Goal: Book appointment/travel/reservation

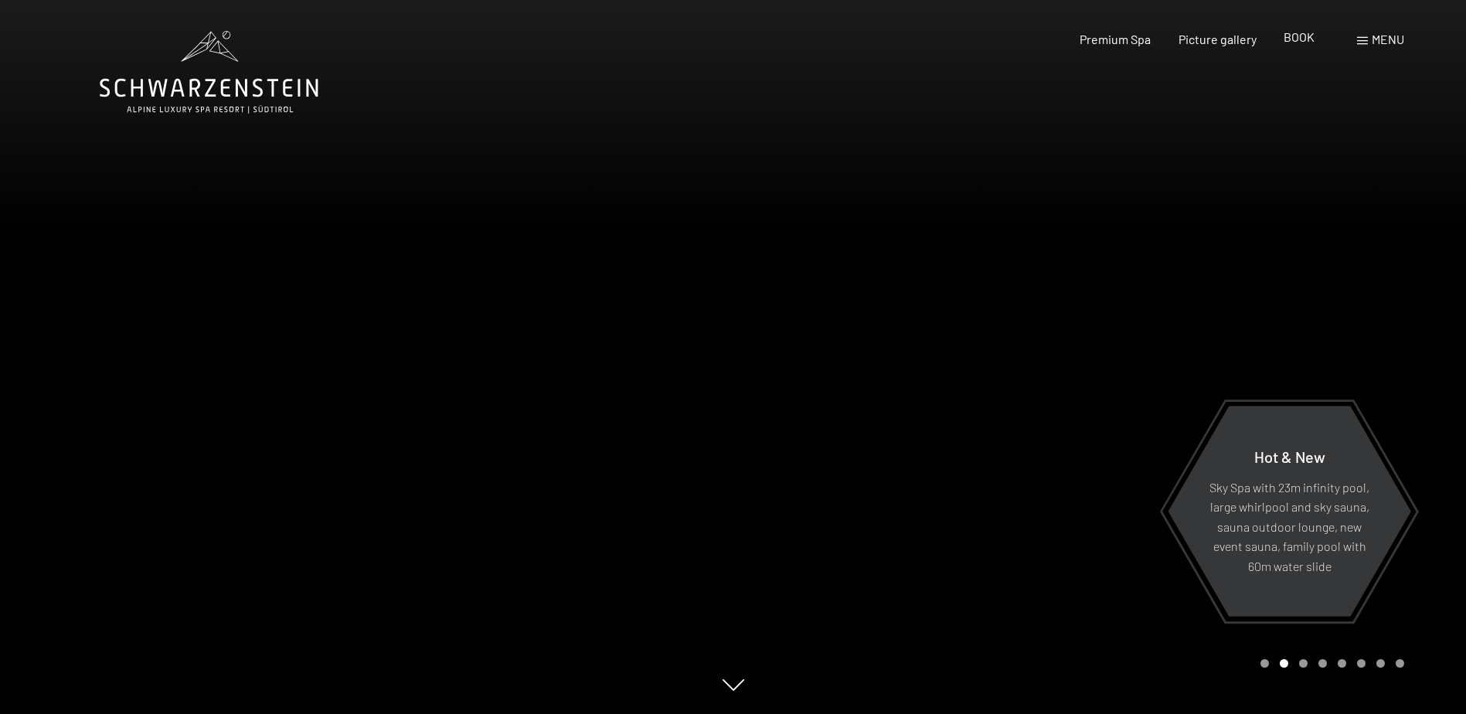
click at [1312, 37] on span "BOOK" at bounding box center [1299, 36] width 31 height 15
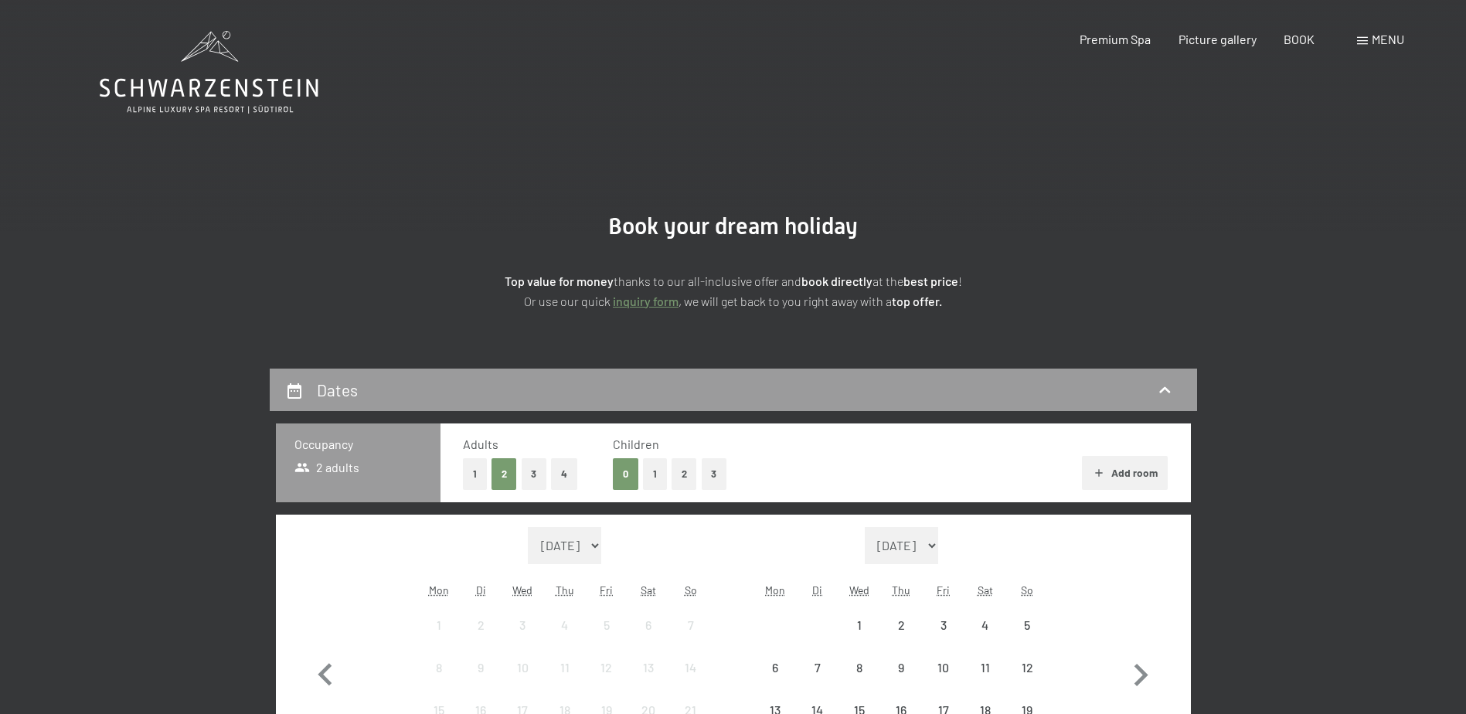
scroll to position [257, 0]
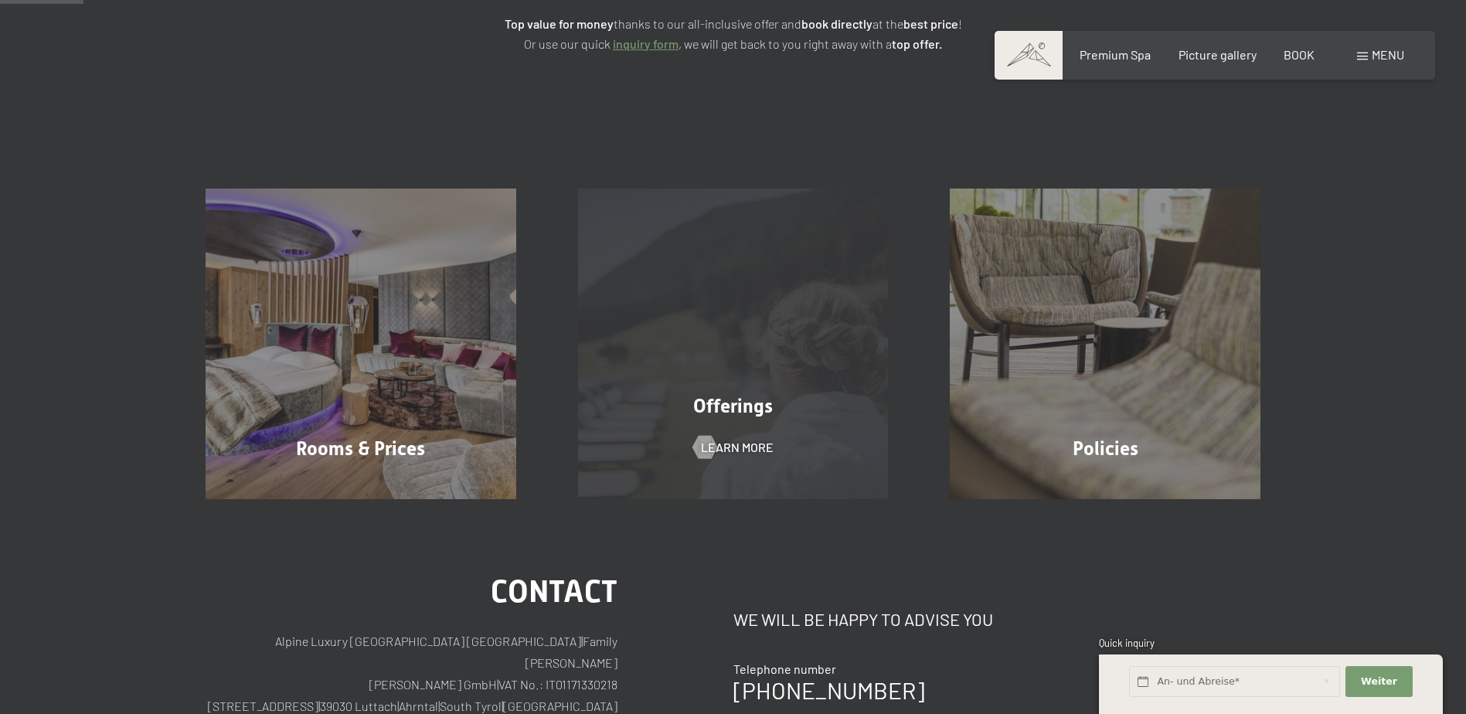
click at [794, 379] on div "Offerings Learn more" at bounding box center [733, 344] width 372 height 311
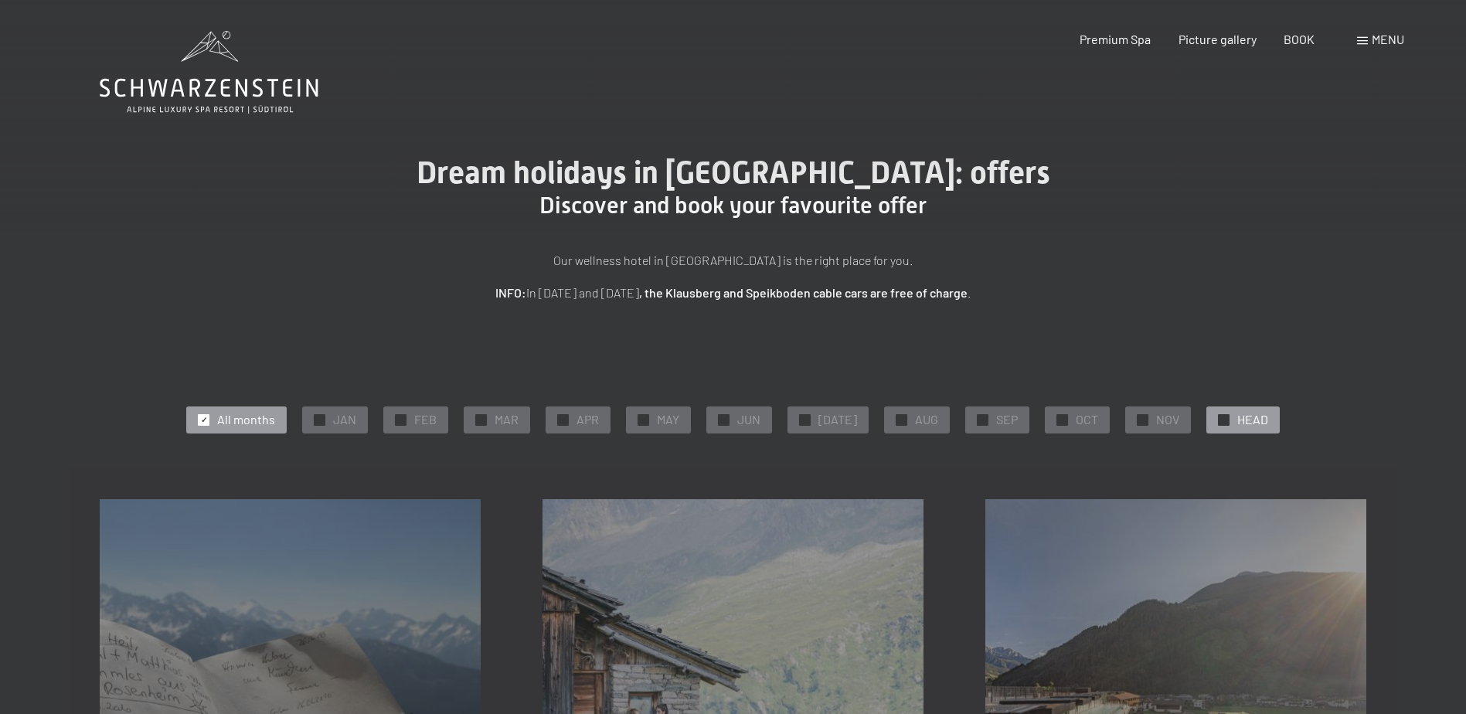
click at [1218, 418] on div at bounding box center [1224, 420] width 12 height 12
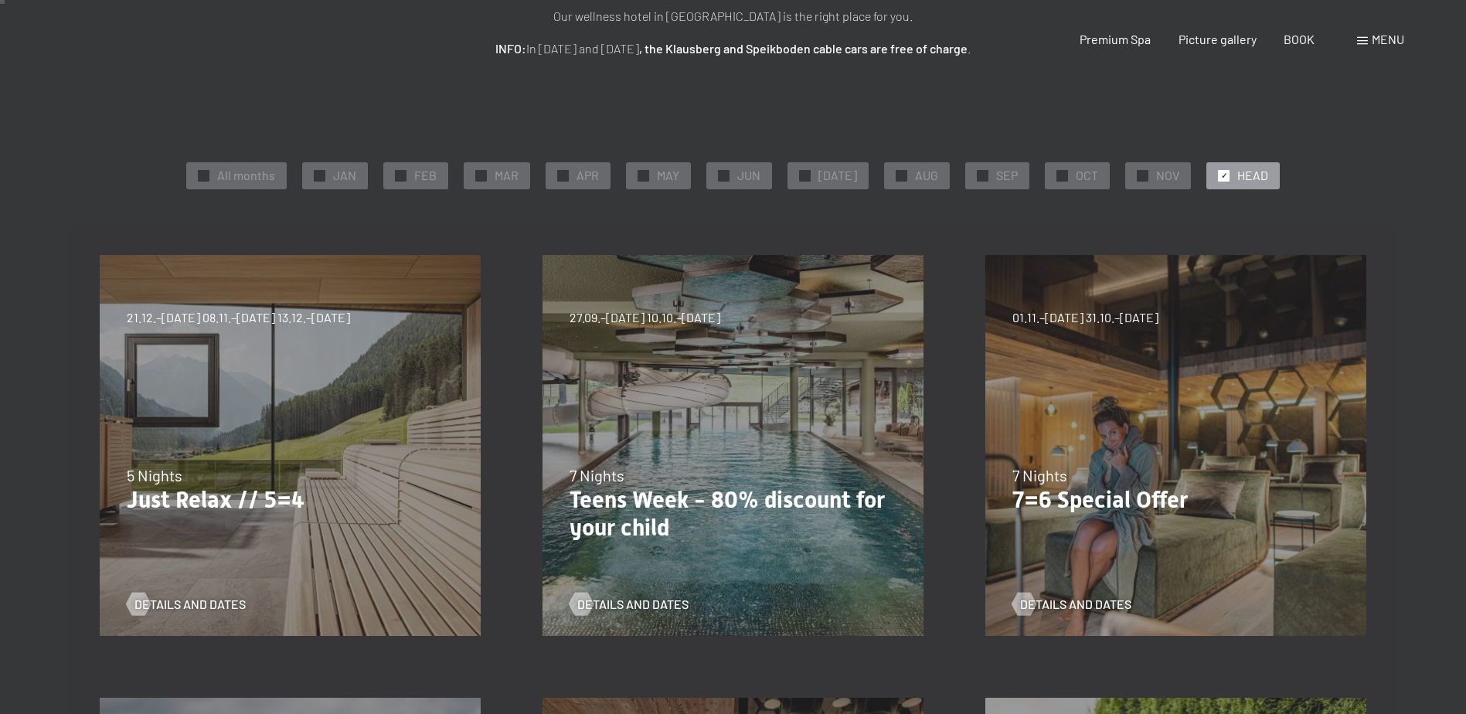
scroll to position [257, 0]
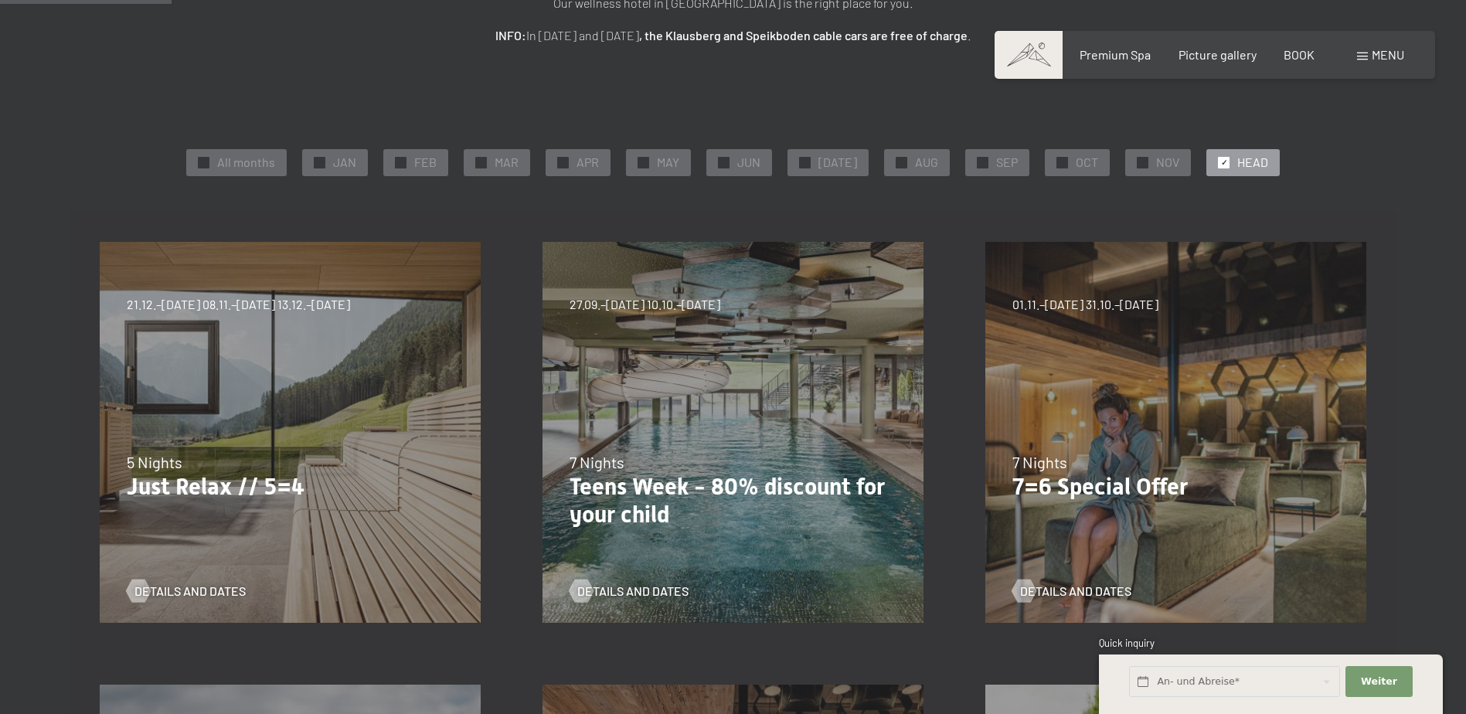
click at [347, 440] on div "24.09.–03.10.2025 26.10.–31.10.2025 21.12.–26.12.2025 04.01.–23.01.2026 08.03.–…" at bounding box center [290, 432] width 443 height 443
click at [185, 590] on span "Details and dates" at bounding box center [205, 591] width 111 height 17
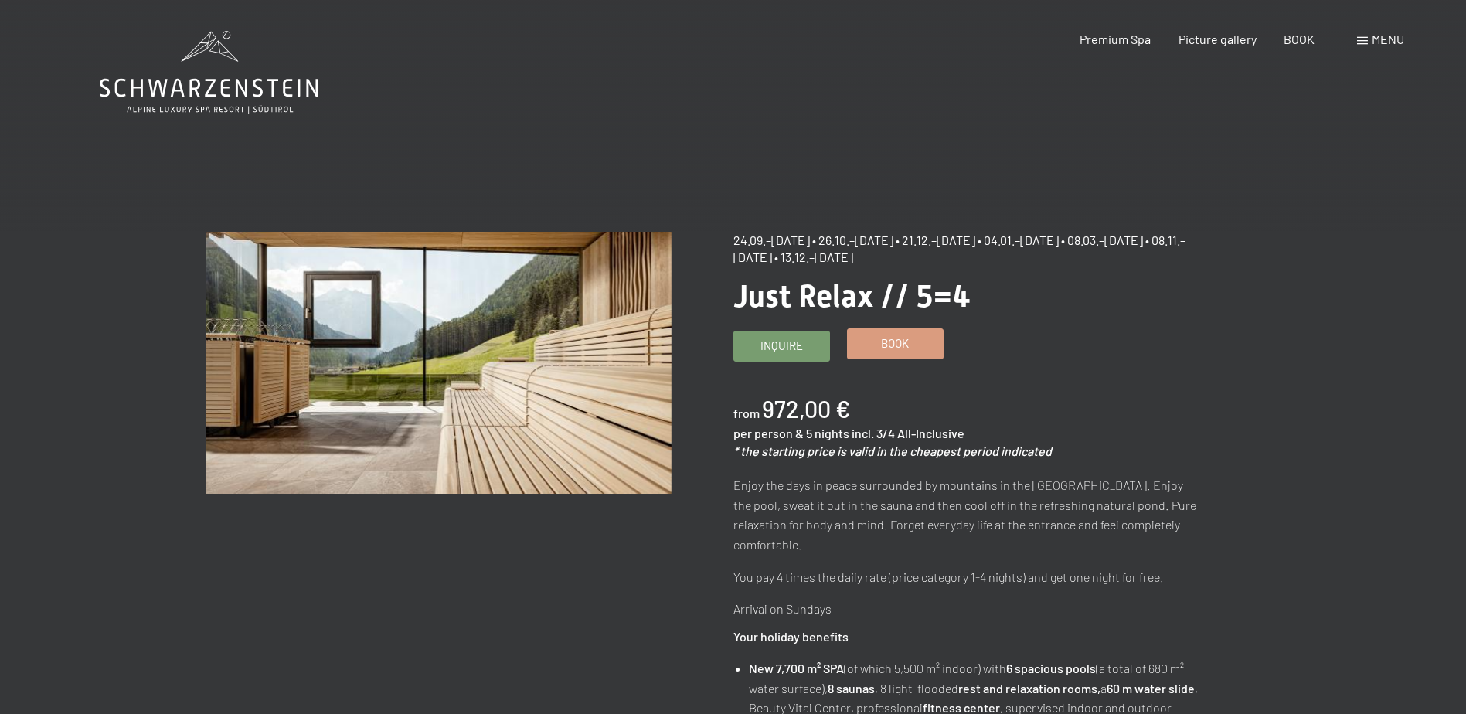
click at [897, 347] on span "Book" at bounding box center [895, 343] width 28 height 16
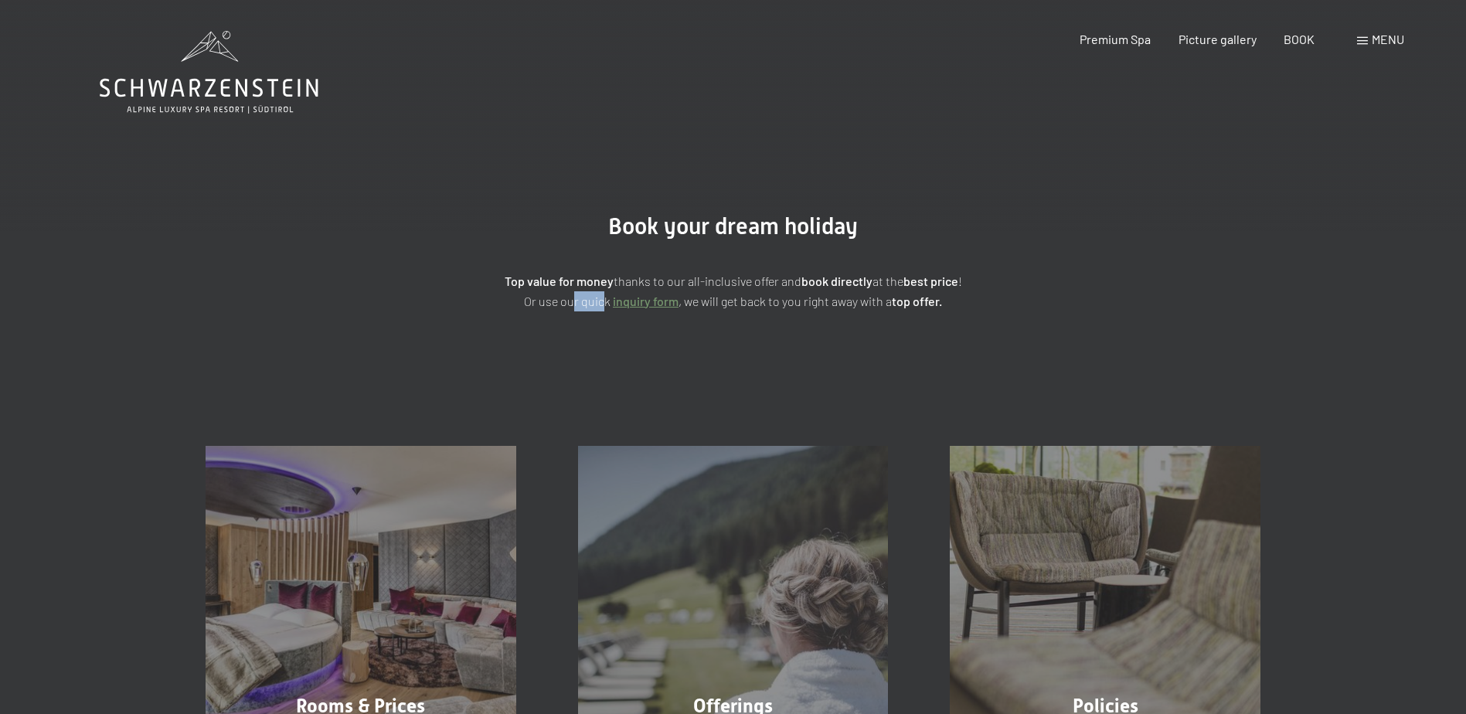
drag, startPoint x: 566, startPoint y: 305, endPoint x: 597, endPoint y: 304, distance: 31.0
click at [597, 304] on p "Top value for money thanks to our all-inclusive offer and book directly at the …" at bounding box center [733, 290] width 773 height 39
drag, startPoint x: 597, startPoint y: 304, endPoint x: 663, endPoint y: 304, distance: 66.5
click at [663, 304] on link "inquiry form" at bounding box center [646, 301] width 66 height 15
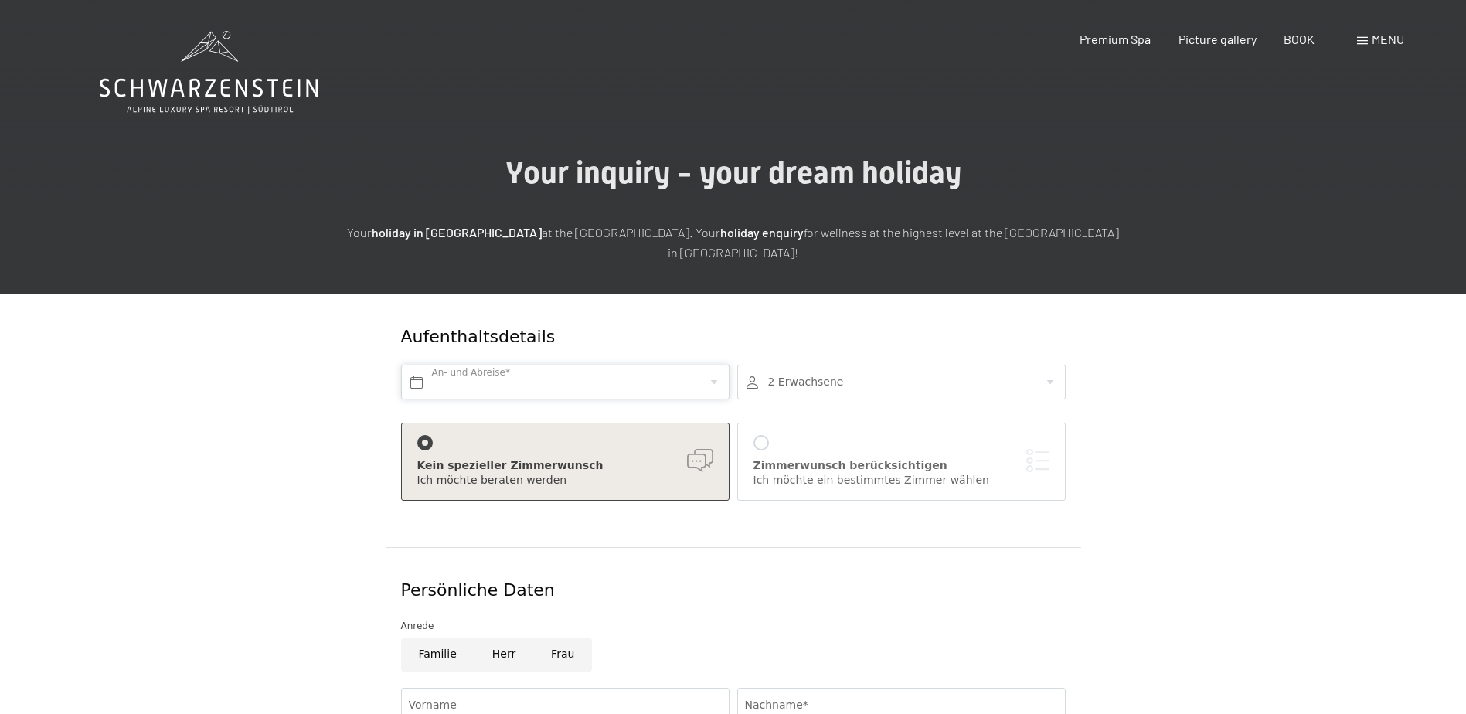
click at [693, 385] on input "text" at bounding box center [565, 382] width 328 height 35
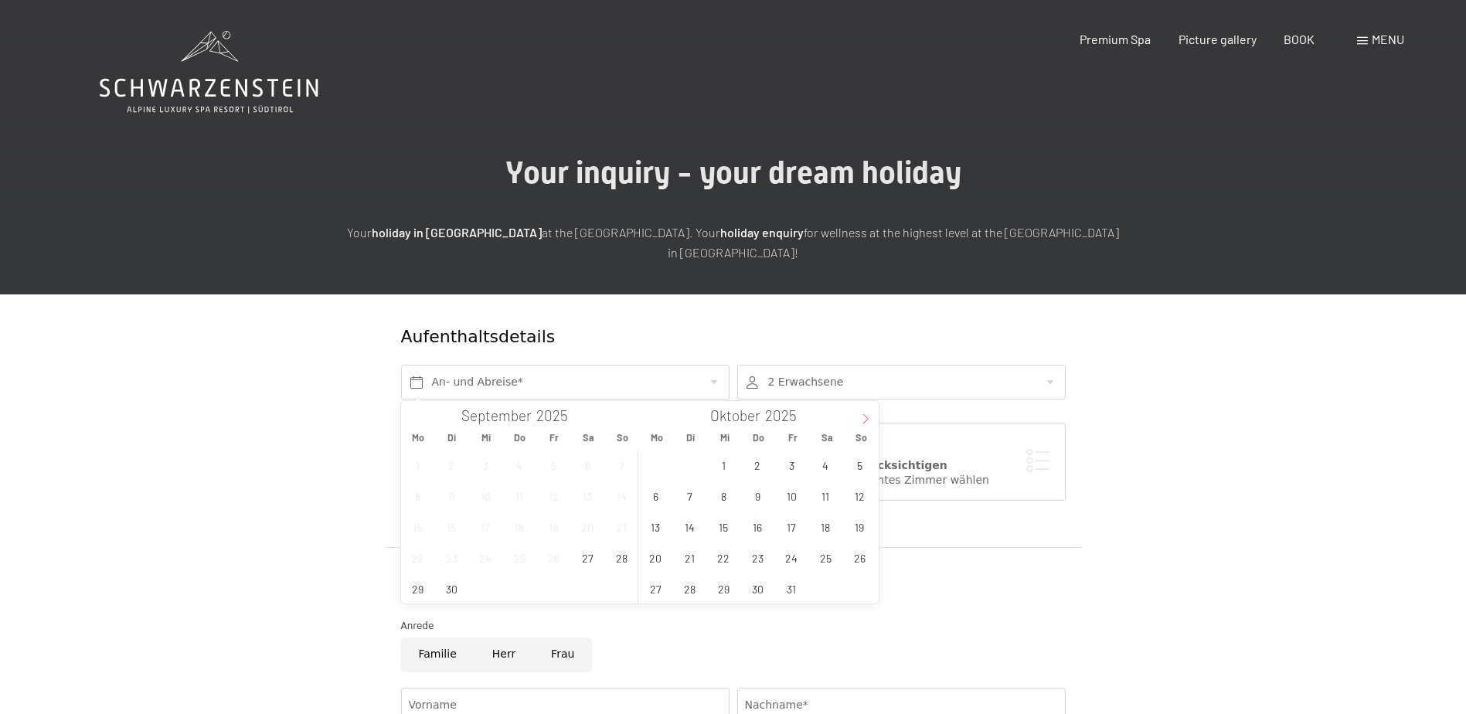
click at [865, 417] on icon at bounding box center [865, 418] width 11 height 11
type input "2026"
click at [582, 560] on span "27" at bounding box center [588, 558] width 30 height 30
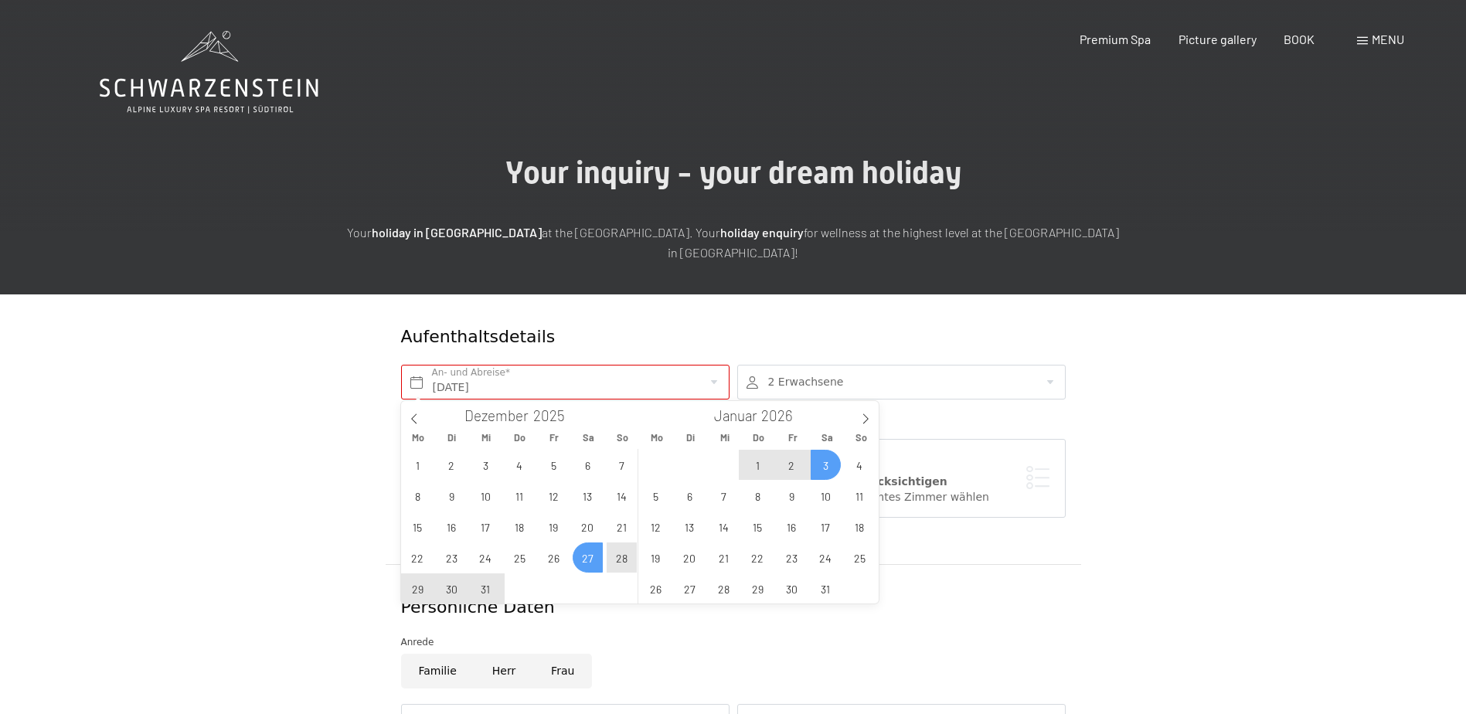
click at [818, 468] on span "3" at bounding box center [826, 465] width 30 height 30
type input "Sa. 27.12.2025 - Sa. 03.01.2026"
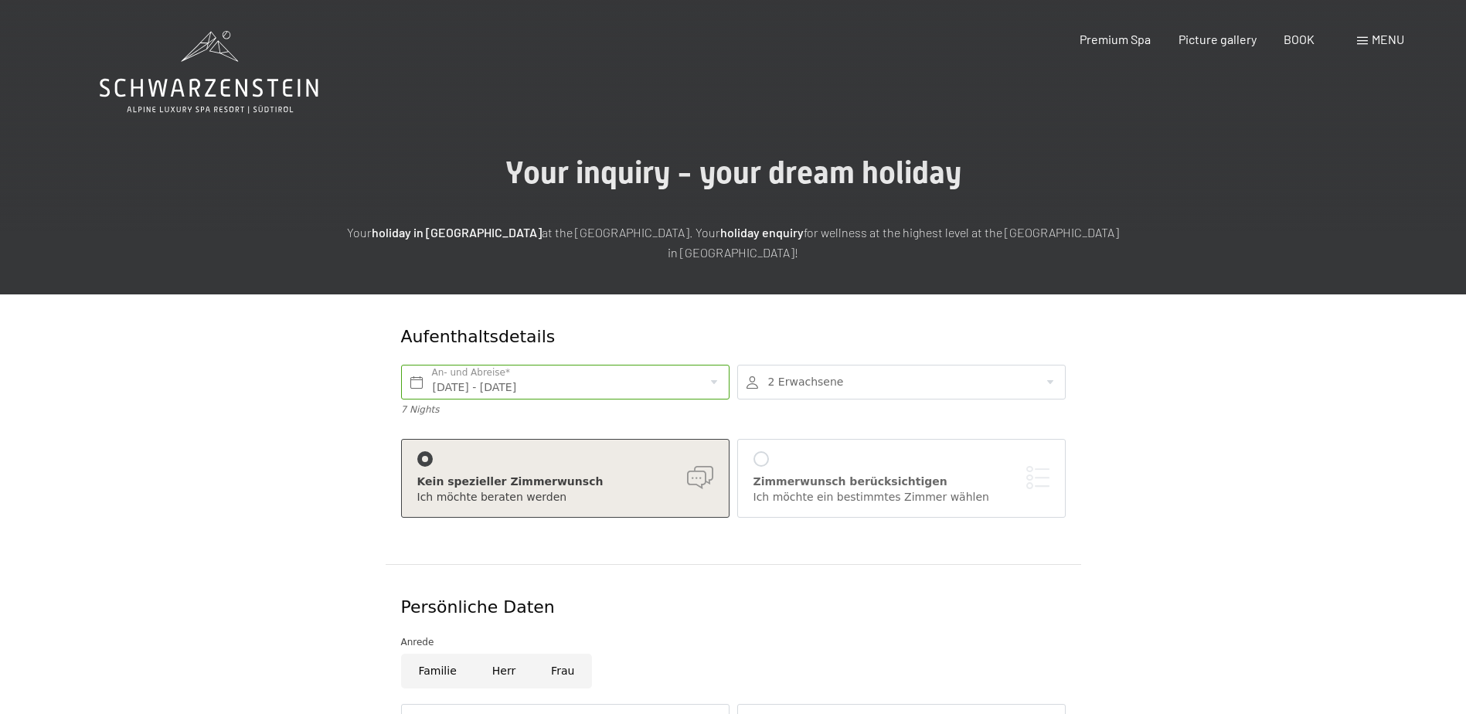
click at [804, 397] on div at bounding box center [901, 382] width 328 height 35
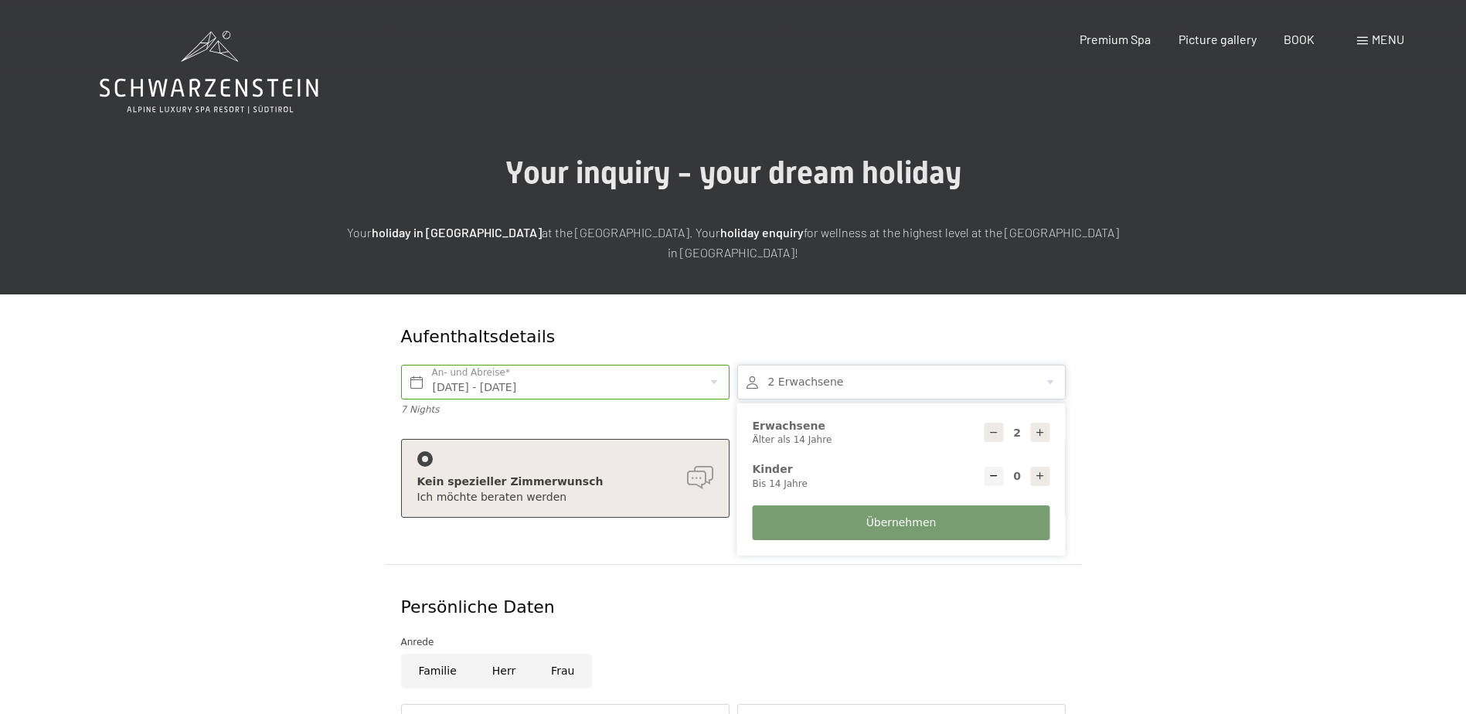
click at [1039, 482] on div at bounding box center [1040, 476] width 19 height 19
type input "1"
select select
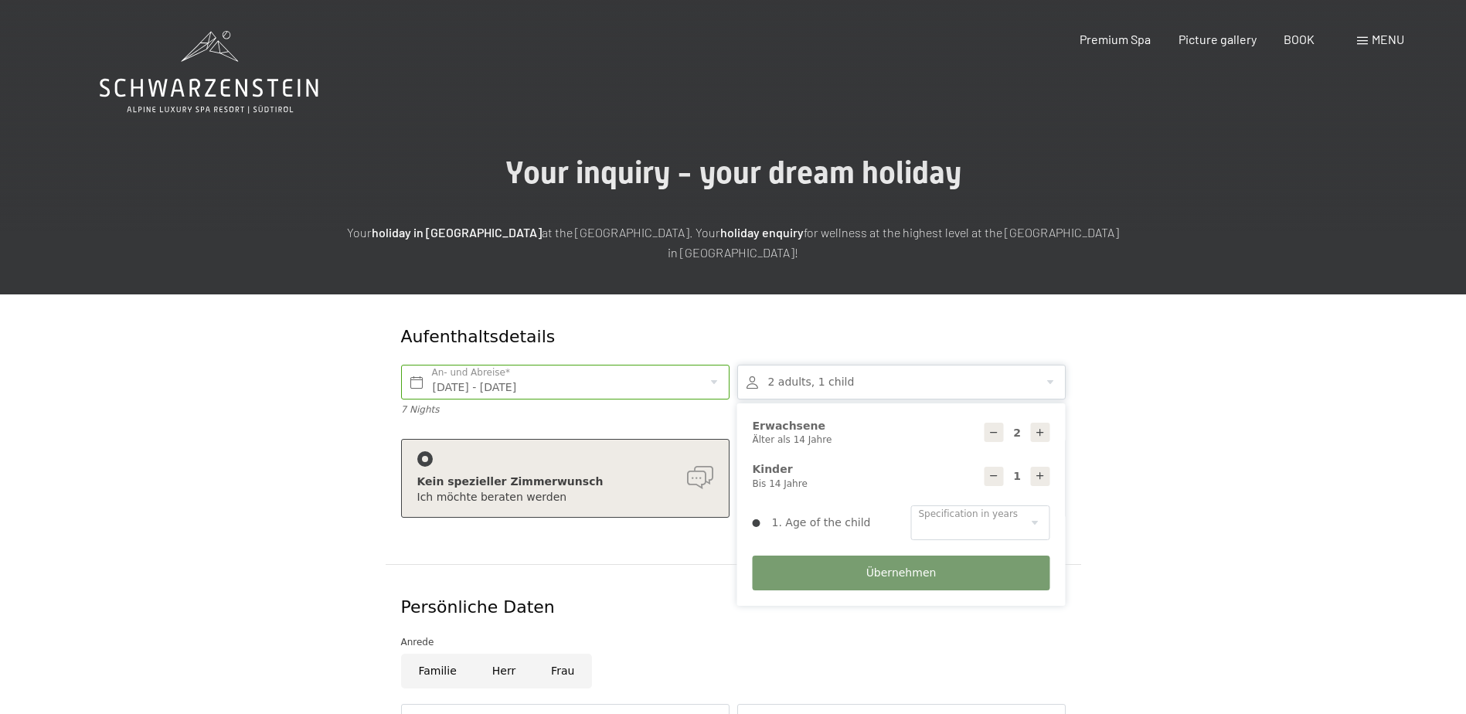
click at [1039, 482] on div at bounding box center [1040, 476] width 19 height 19
type input "2"
select select
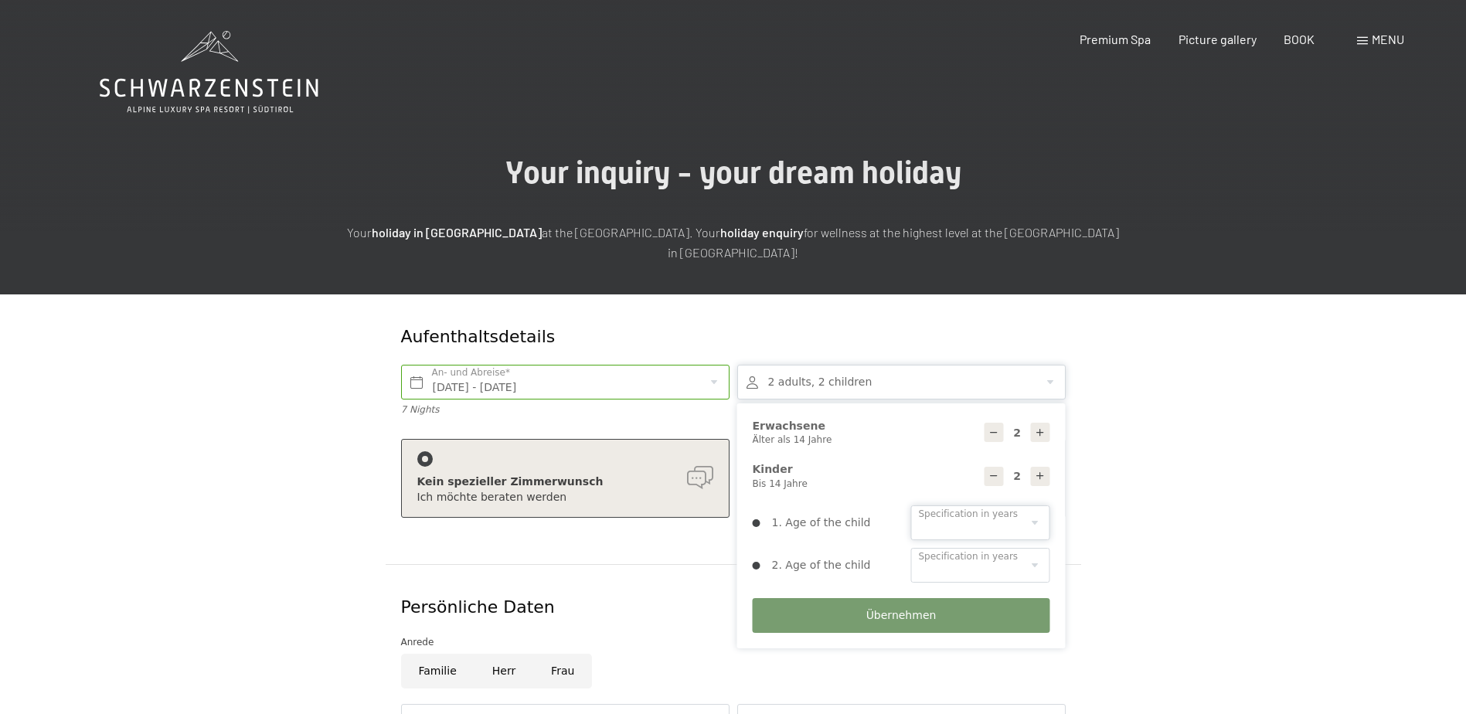
click at [1005, 533] on select "0 1 2 3 4 5 6 7 8 9 10 11 12 13 14" at bounding box center [980, 522] width 139 height 35
select select "10"
click at [911, 505] on select "0 1 2 3 4 5 6 7 8 9 10 11 12 13 14" at bounding box center [980, 522] width 139 height 35
click at [964, 561] on select "0 1 2 3 4 5 6 7 8 9 10 11 12 13 14" at bounding box center [980, 565] width 139 height 35
select select "9"
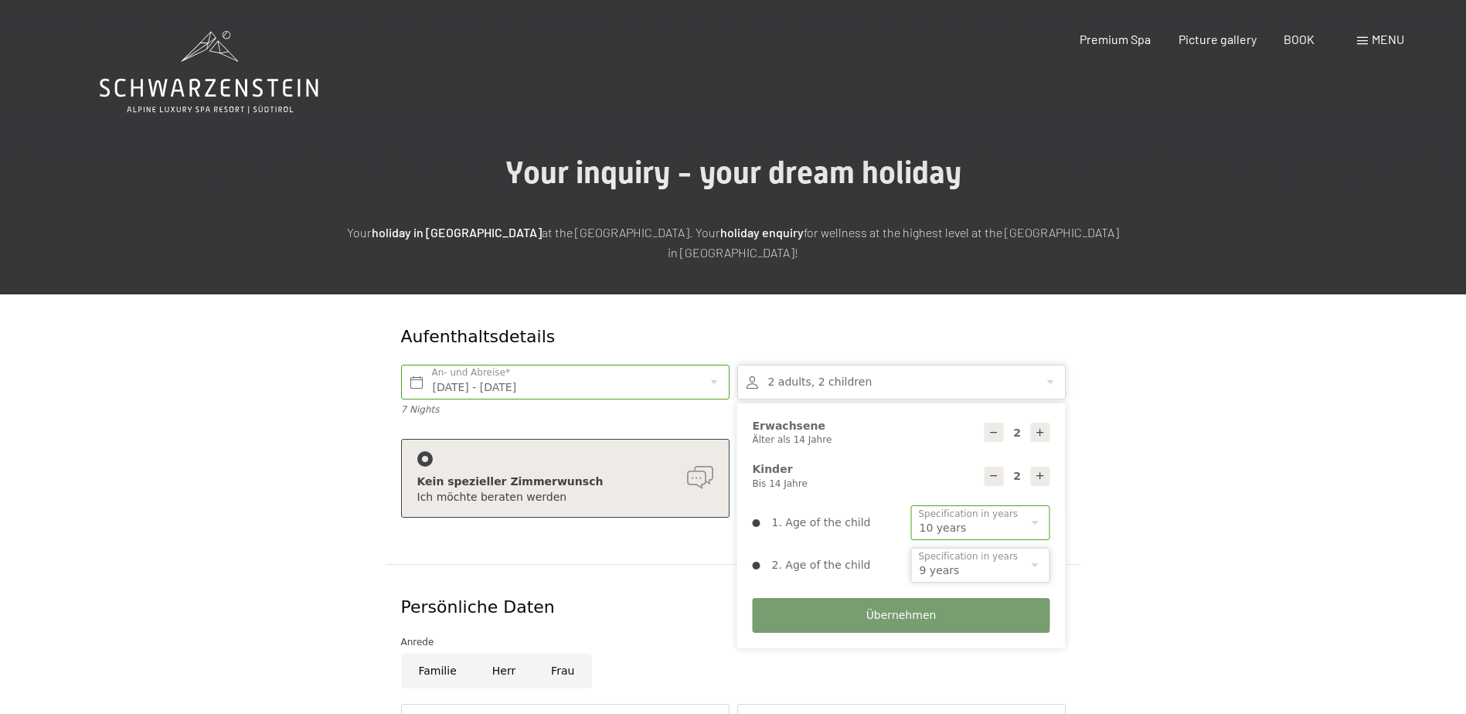
click at [911, 548] on select "0 1 2 3 4 5 6 7 8 9 10 11 12 13 14" at bounding box center [980, 565] width 139 height 35
click at [925, 616] on span "Übernehmen" at bounding box center [901, 615] width 70 height 15
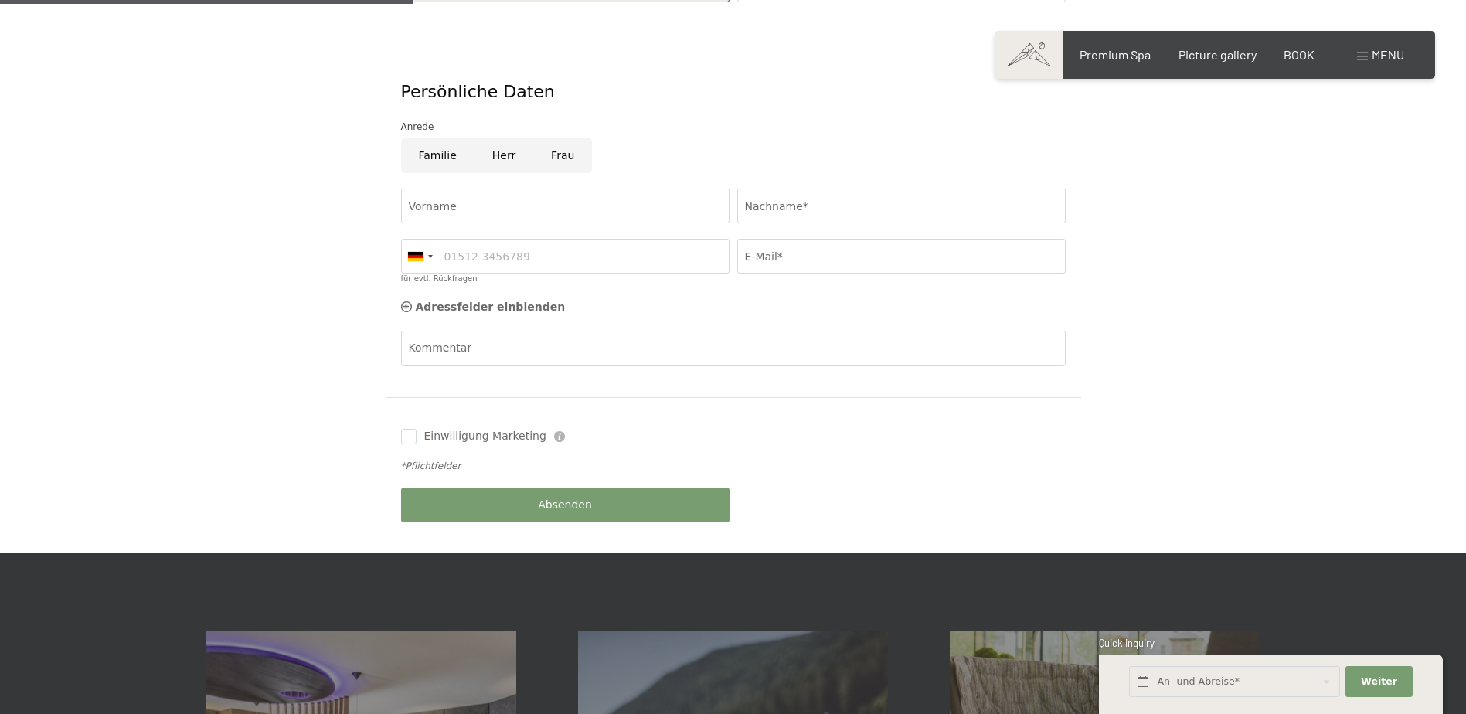
scroll to position [257, 0]
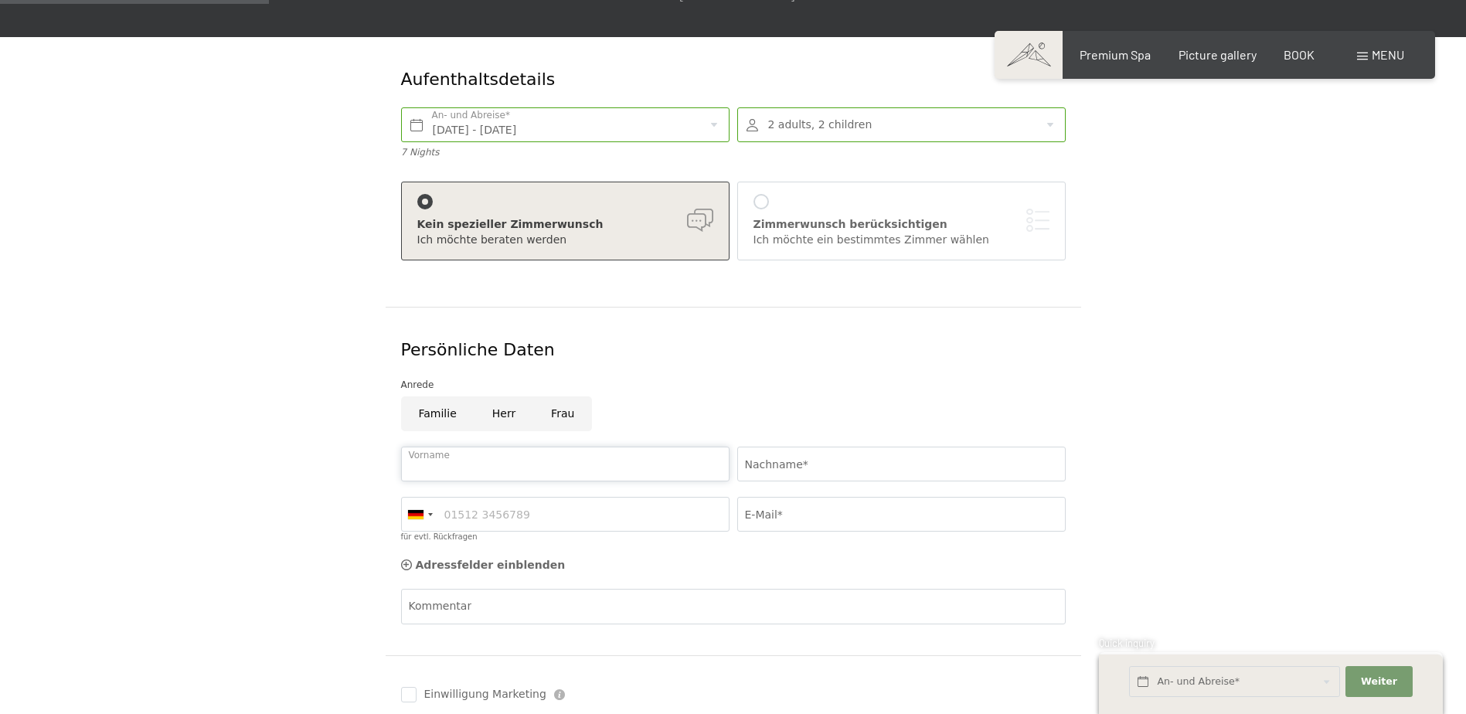
click at [614, 468] on input "Vorname" at bounding box center [565, 464] width 328 height 35
type input "Victoria"
type input "Parleva"
type input "0899843954"
type input "victoria.parleva@puzzel.com"
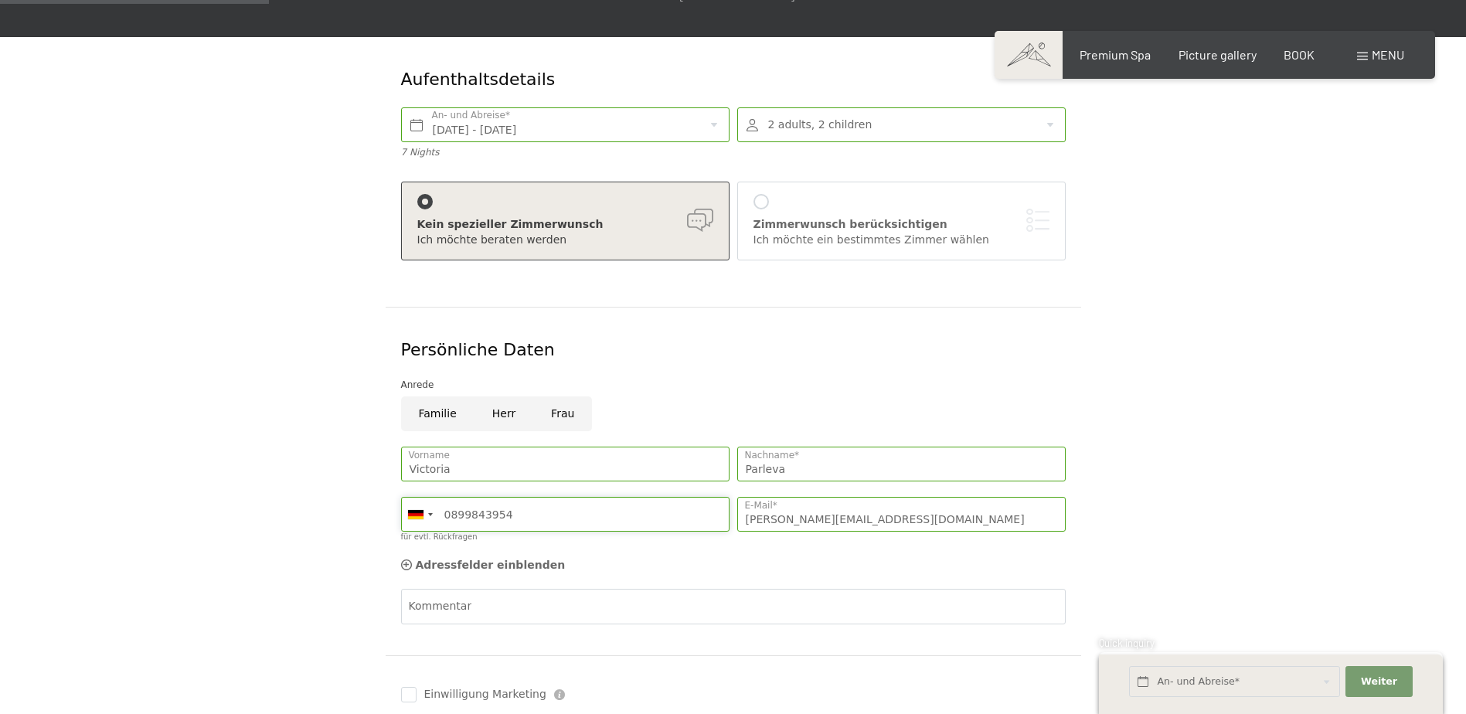
click at [492, 515] on input "0899843954" at bounding box center [565, 514] width 328 height 35
click at [428, 520] on div at bounding box center [420, 514] width 36 height 33
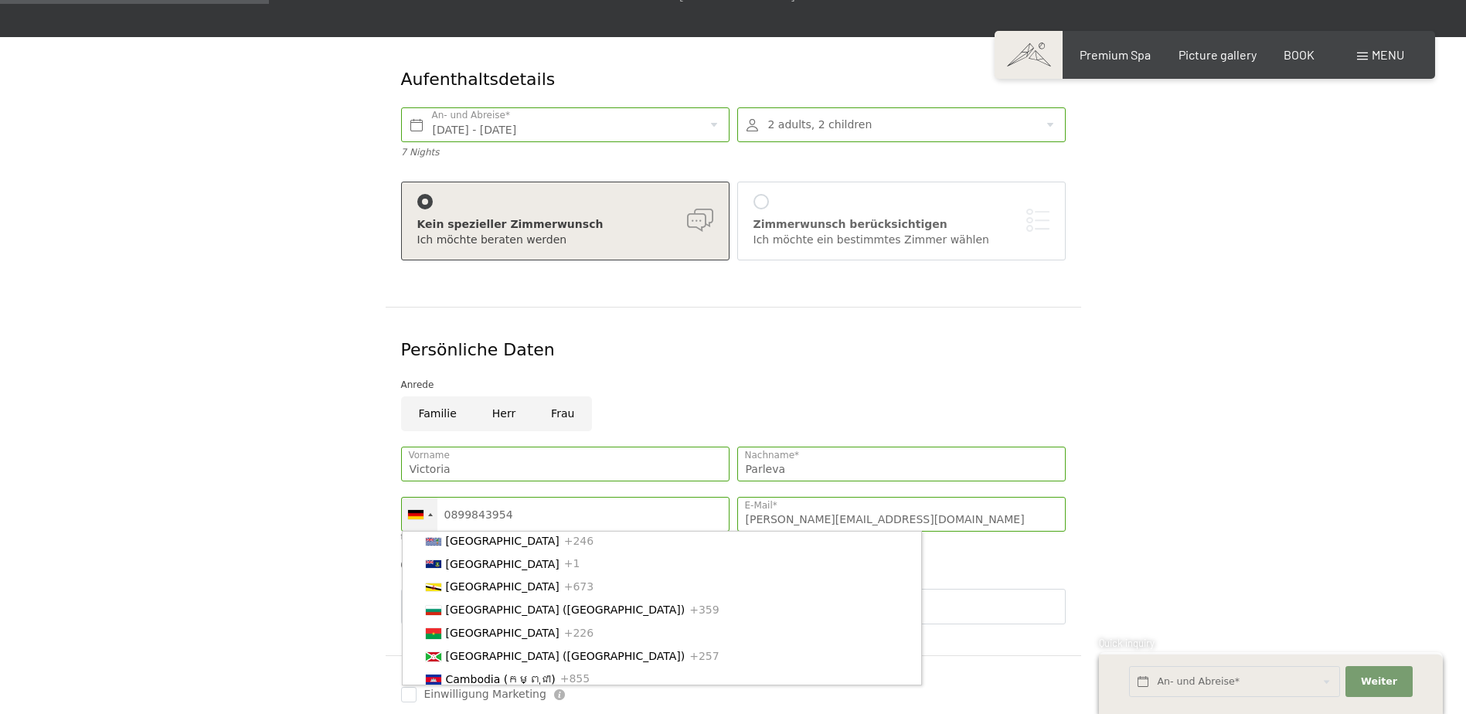
scroll to position [773, 0]
click at [508, 614] on span "[GEOGRAPHIC_DATA] ([GEOGRAPHIC_DATA])" at bounding box center [566, 607] width 240 height 12
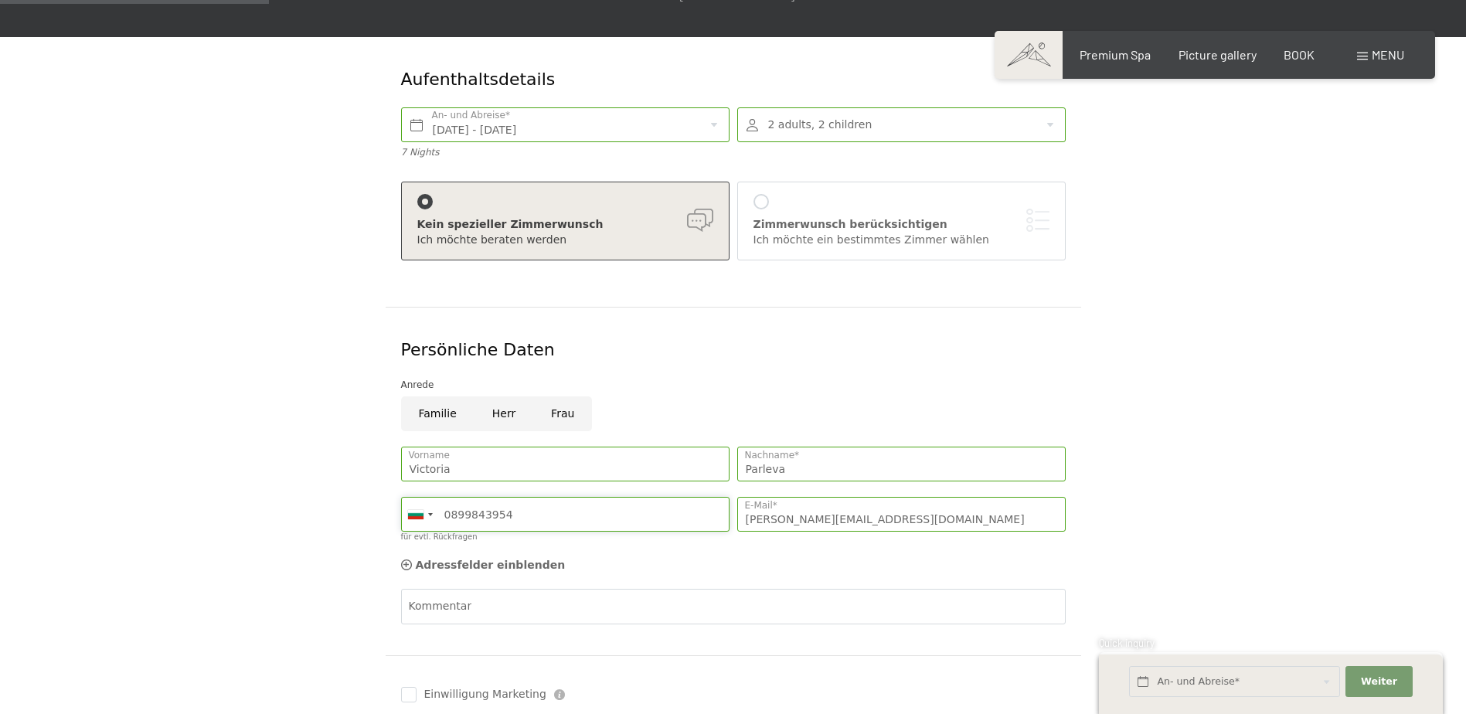
click at [447, 518] on input "0899843954" at bounding box center [565, 514] width 328 height 35
type input "899843954"
click at [338, 585] on form "Aufenthaltsdetails Sa. 27.12.2025 - Sa. 03.01.2026 An- und Abreise* 7 Nights 2 …" at bounding box center [733, 424] width 1055 height 775
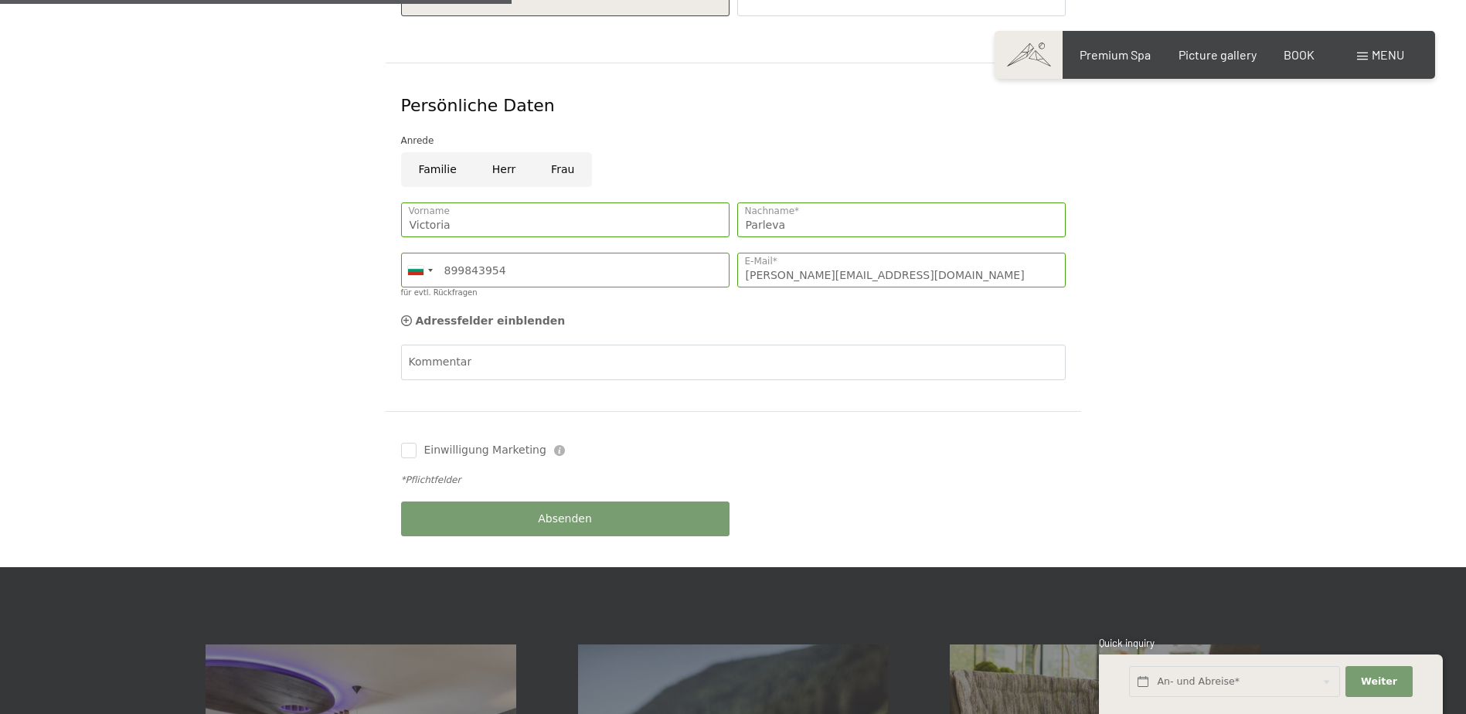
scroll to position [515, 0]
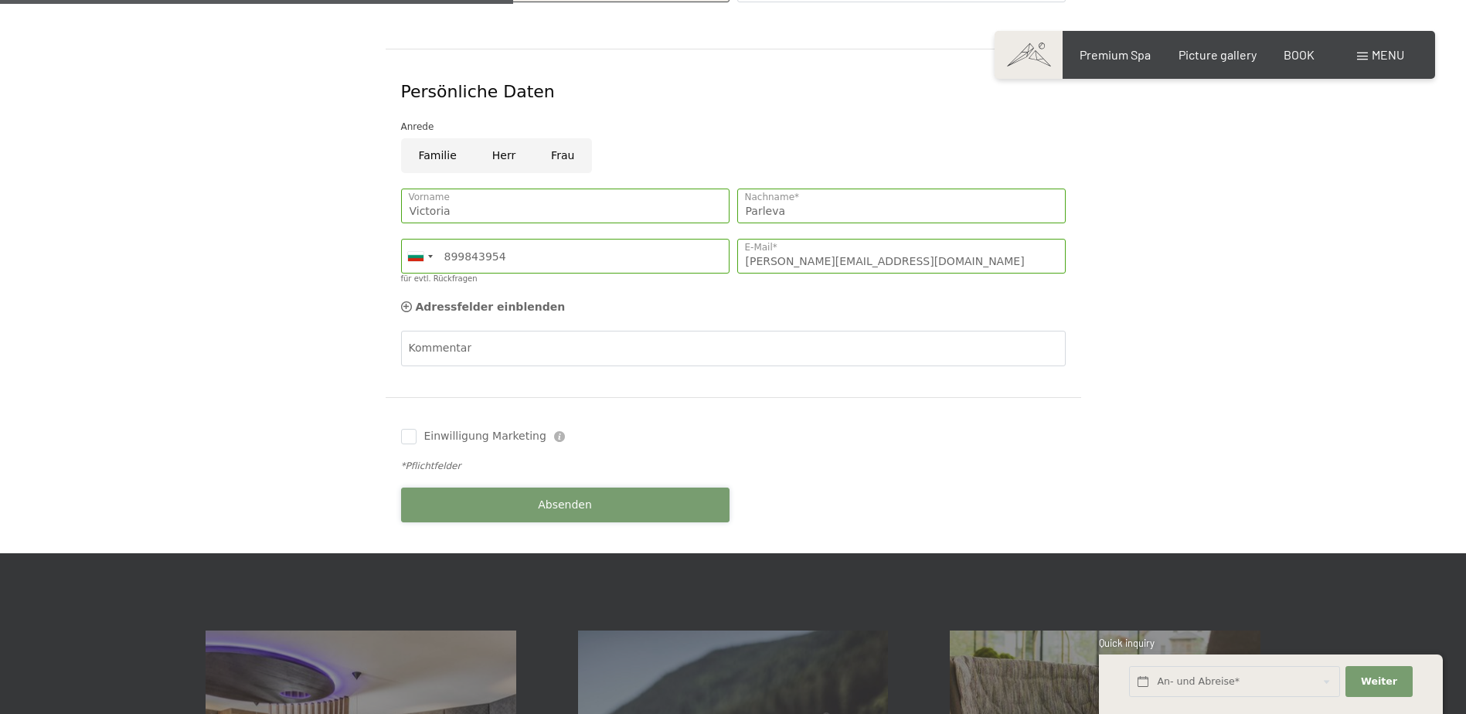
click at [521, 504] on button "Absenden" at bounding box center [565, 505] width 328 height 35
